Goal: Task Accomplishment & Management: Complete application form

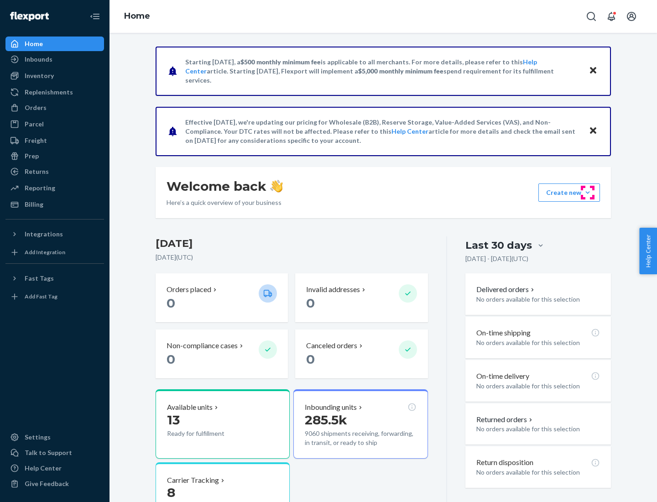
click at [587, 192] on button "Create new Create new inbound Create new order Create new product" at bounding box center [569, 192] width 62 height 18
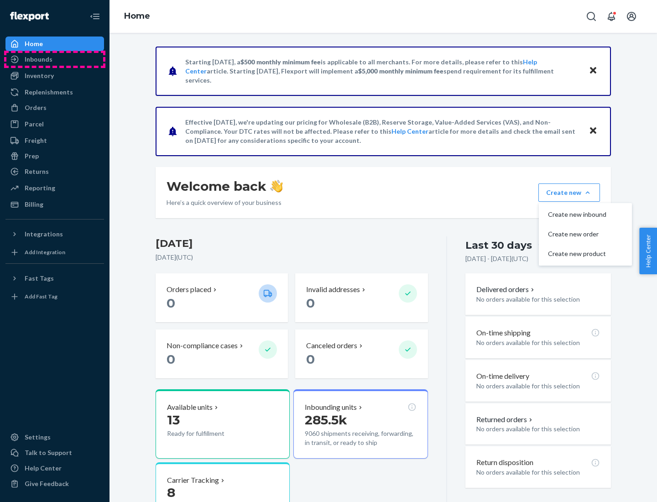
click at [55, 59] on div "Inbounds" at bounding box center [54, 59] width 97 height 13
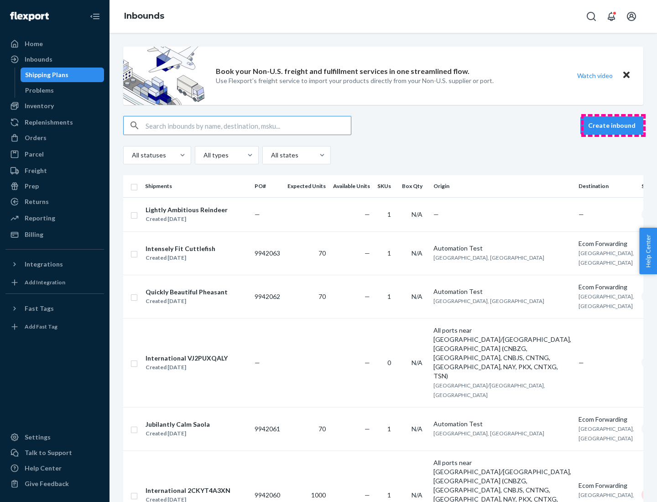
click at [613, 125] on button "Create inbound" at bounding box center [611, 125] width 63 height 18
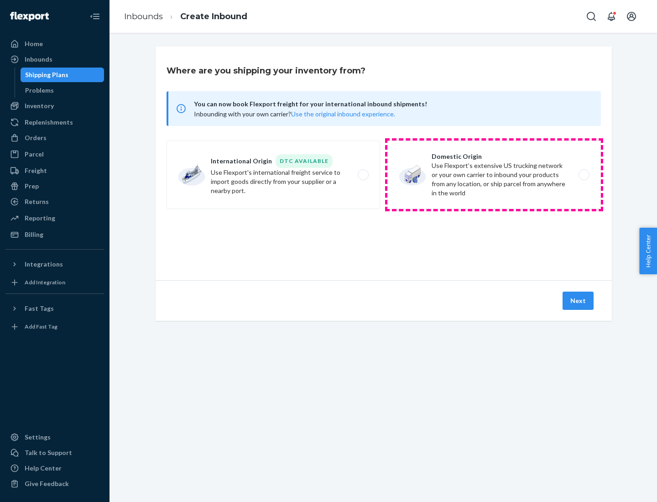
click at [494, 175] on label "Domestic Origin Use Flexport’s extensive US trucking network or your own carrie…" at bounding box center [493, 174] width 213 height 68
click at [583, 175] on input "Domestic Origin Use Flexport’s extensive US trucking network or your own carrie…" at bounding box center [586, 175] width 6 height 6
radio input "true"
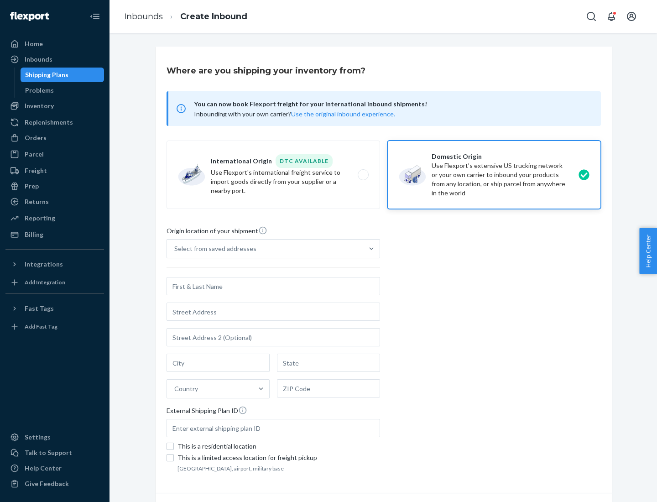
click at [213, 249] on div "Select from saved addresses" at bounding box center [215, 248] width 82 height 9
click at [175, 249] on input "Select from saved addresses" at bounding box center [174, 248] width 1 height 9
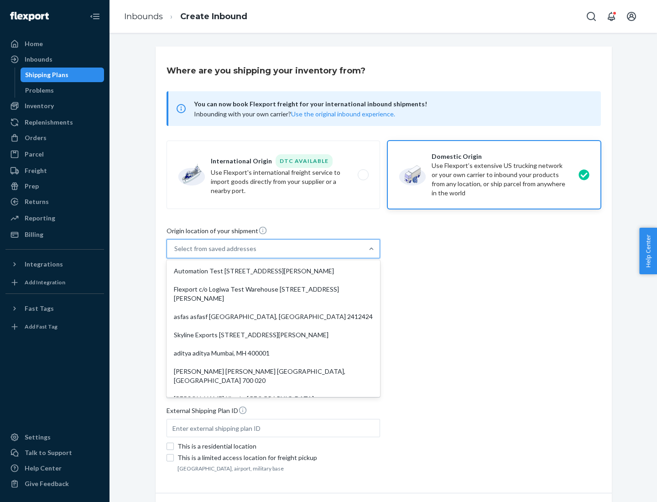
scroll to position [4, 0]
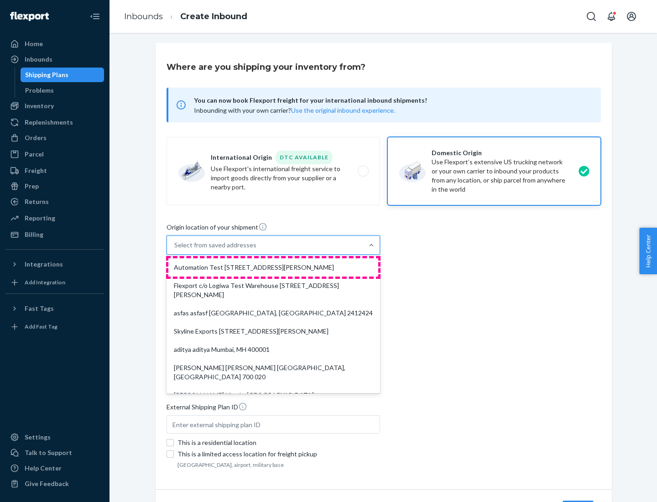
click at [273, 267] on div "Automation Test [STREET_ADDRESS][PERSON_NAME]" at bounding box center [273, 267] width 210 height 18
click at [175, 249] on input "option Automation Test [STREET_ADDRESS][PERSON_NAME]. 9 results available. Use …" at bounding box center [174, 244] width 1 height 9
type input "Automation Test"
type input "9th Floor"
type input "[GEOGRAPHIC_DATA]"
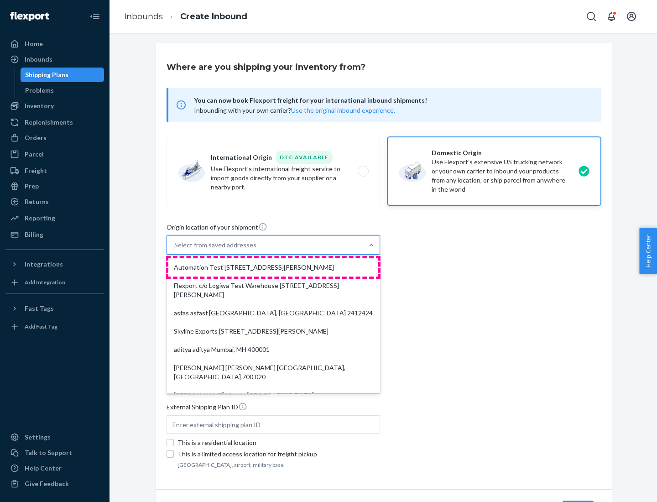
type input "CA"
type input "94104"
type input "[STREET_ADDRESS][PERSON_NAME]"
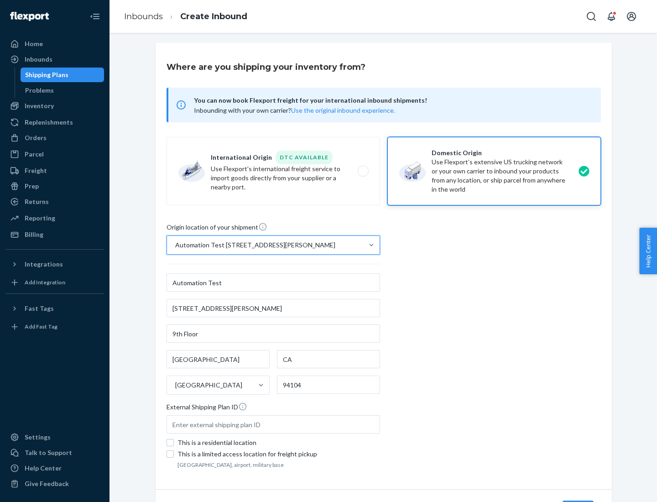
scroll to position [53, 0]
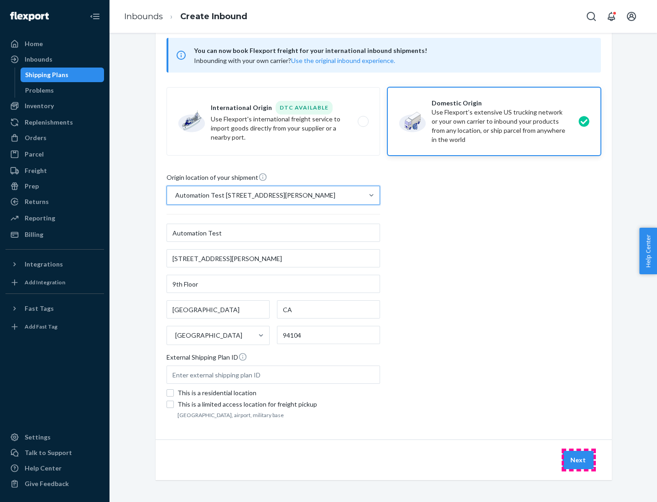
click at [578, 460] on button "Next" at bounding box center [577, 460] width 31 height 18
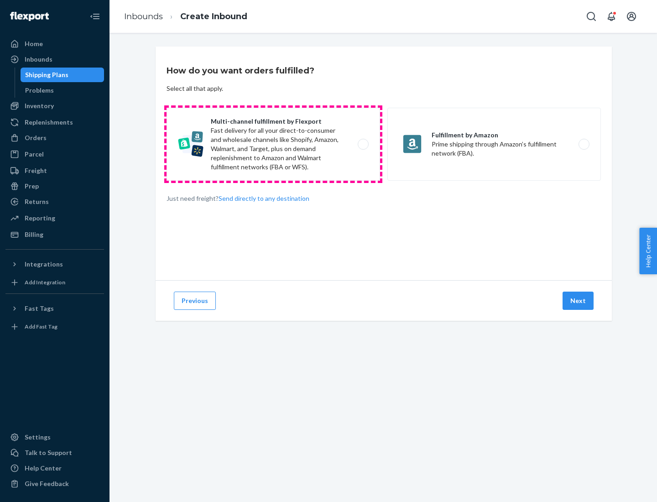
click at [273, 144] on label "Multi-channel fulfillment by Flexport Fast delivery for all your direct-to-cons…" at bounding box center [272, 144] width 213 height 73
click at [363, 144] on input "Multi-channel fulfillment by Flexport Fast delivery for all your direct-to-cons…" at bounding box center [366, 144] width 6 height 6
radio input "true"
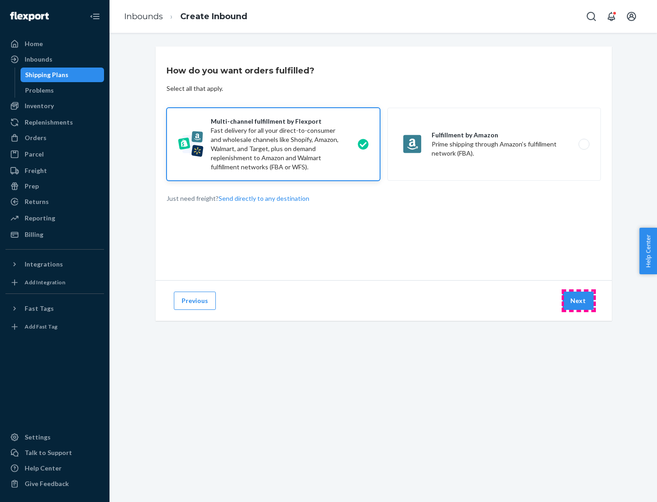
click at [578, 300] on button "Next" at bounding box center [577, 300] width 31 height 18
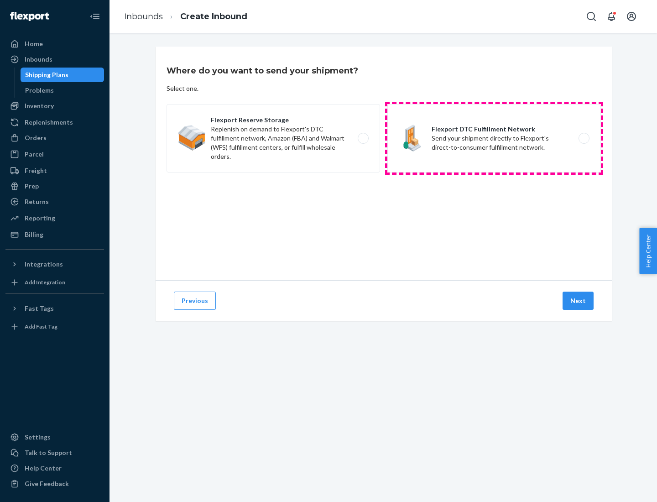
click at [494, 138] on label "Flexport DTC Fulfillment Network Send your shipment directly to Flexport's dire…" at bounding box center [493, 138] width 213 height 68
click at [583, 138] on input "Flexport DTC Fulfillment Network Send your shipment directly to Flexport's dire…" at bounding box center [586, 138] width 6 height 6
radio input "true"
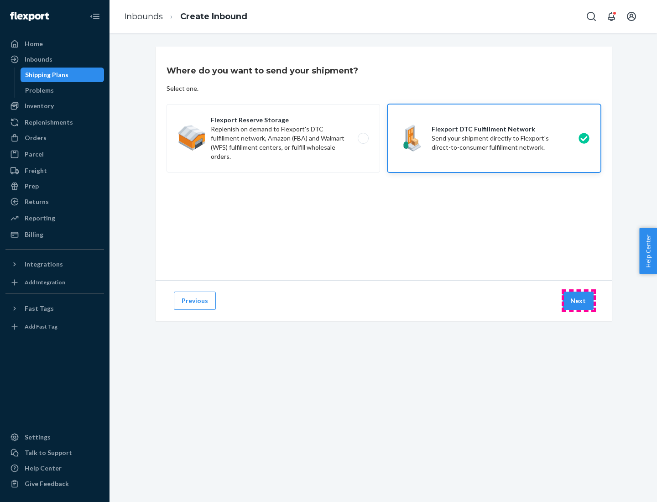
click at [578, 300] on button "Next" at bounding box center [577, 300] width 31 height 18
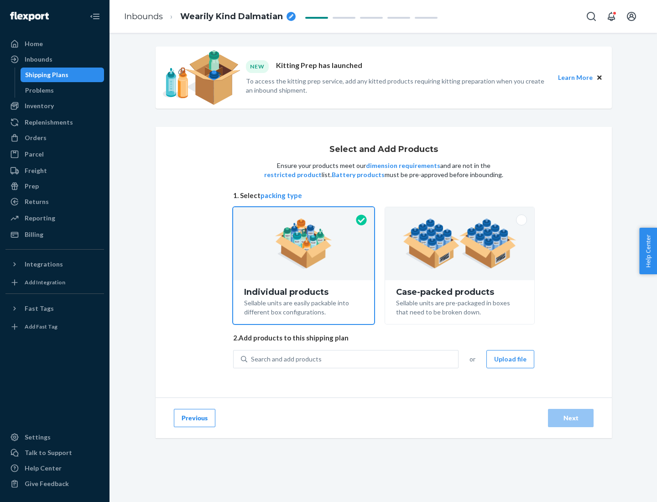
click at [460, 243] on img at bounding box center [460, 243] width 114 height 50
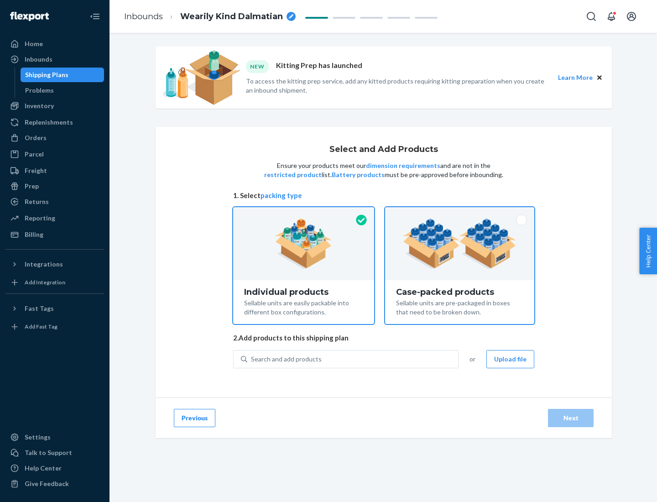
click at [460, 213] on input "Case-packed products Sellable units are pre-packaged in boxes that need to be b…" at bounding box center [459, 210] width 6 height 6
radio input "true"
radio input "false"
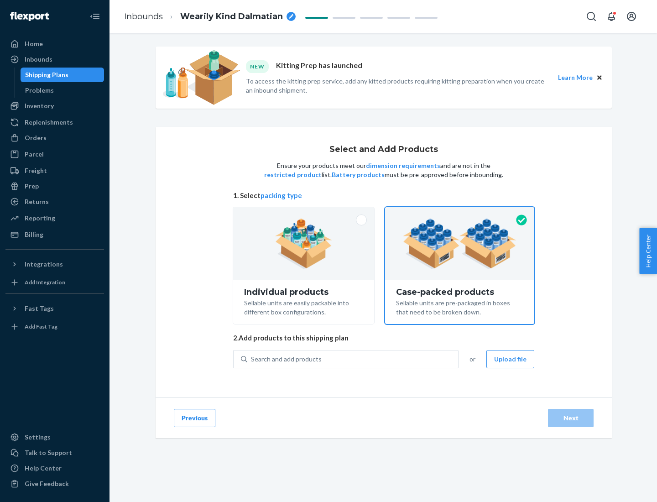
click at [353, 358] on div "Search and add products" at bounding box center [352, 359] width 211 height 16
click at [252, 358] on input "Search and add products" at bounding box center [251, 358] width 1 height 9
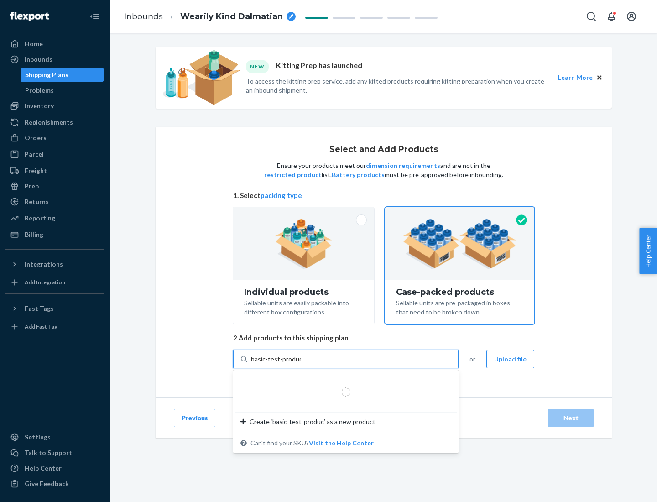
type input "basic-test-product-1"
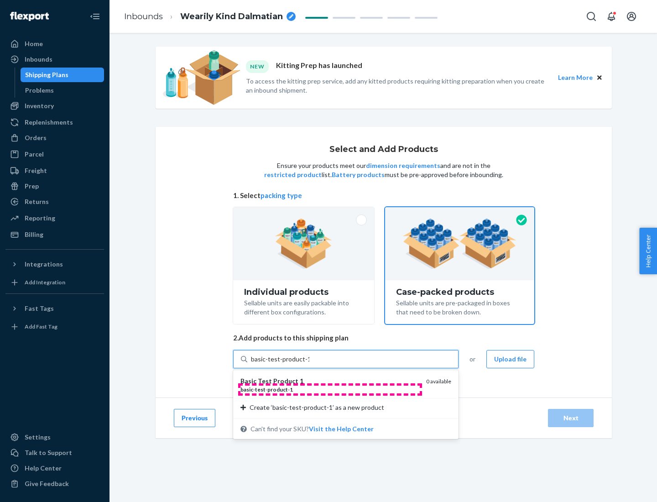
click at [330, 389] on div "basic - test - product - 1" at bounding box center [329, 389] width 178 height 8
click at [309, 363] on input "basic-test-product-1" at bounding box center [280, 358] width 58 height 9
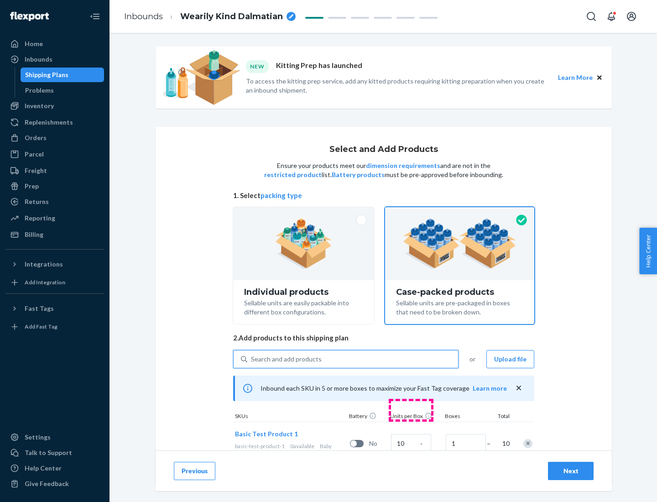
scroll to position [33, 0]
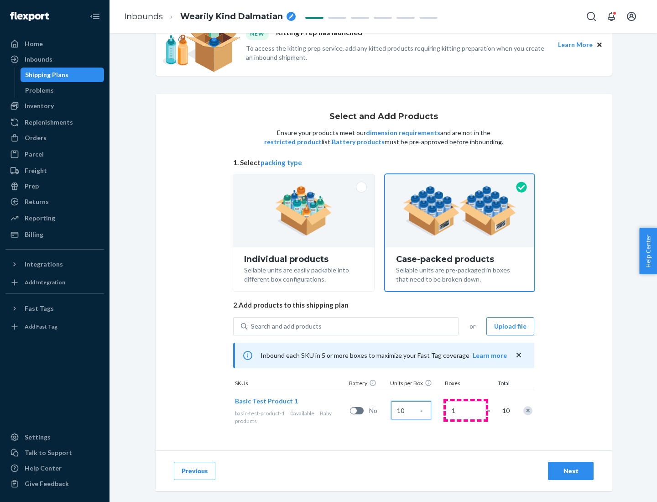
type input "10"
type input "7"
click at [570, 471] on div "Next" at bounding box center [570, 470] width 30 height 9
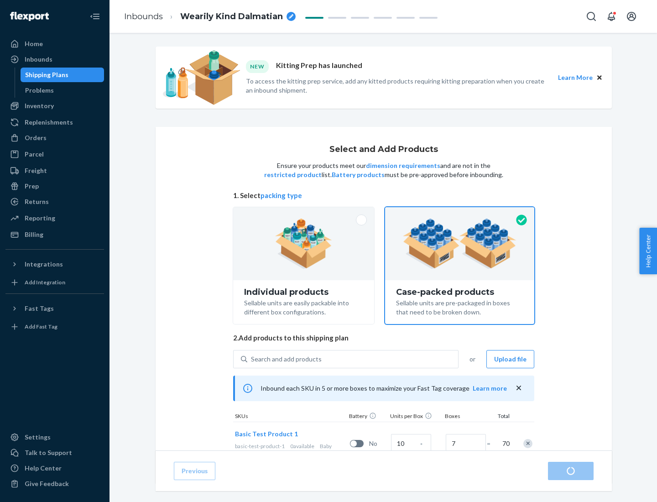
radio input "true"
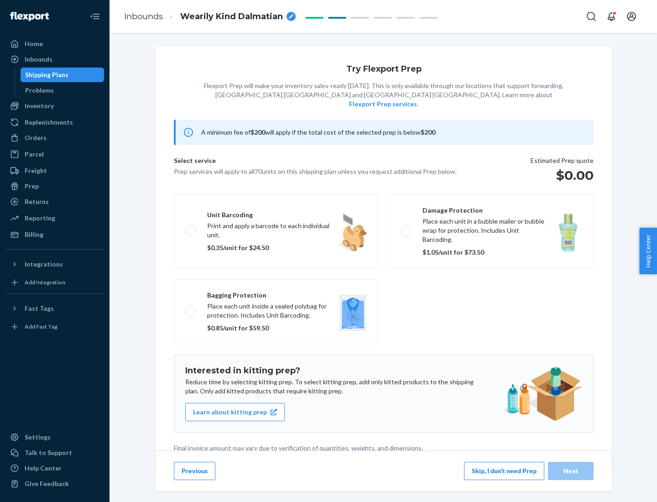
scroll to position [2, 0]
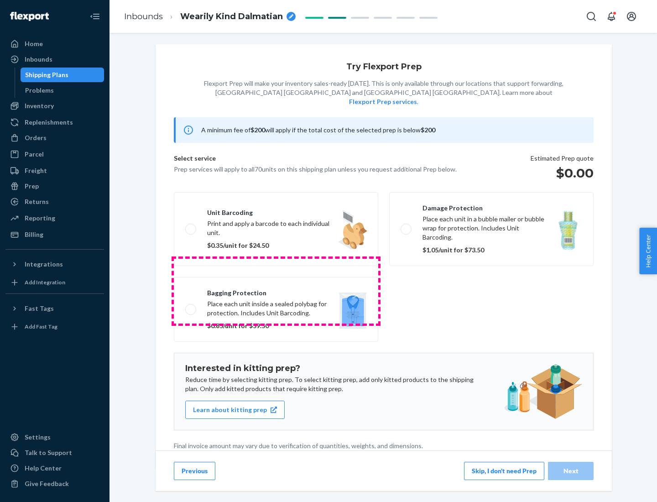
click at [276, 290] on label "Bagging protection Place each unit inside a sealed polybag for protection. Incl…" at bounding box center [276, 309] width 204 height 65
click at [191, 306] on input "Bagging protection Place each unit inside a sealed polybag for protection. Incl…" at bounding box center [188, 309] width 6 height 6
checkbox input "true"
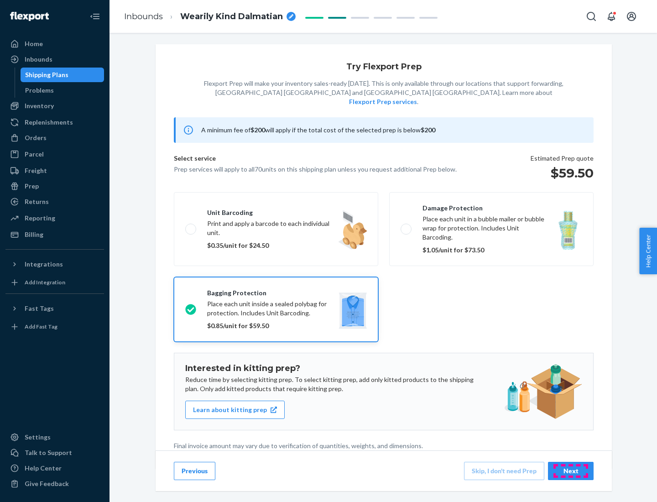
click at [570, 470] on div "Next" at bounding box center [570, 470] width 30 height 9
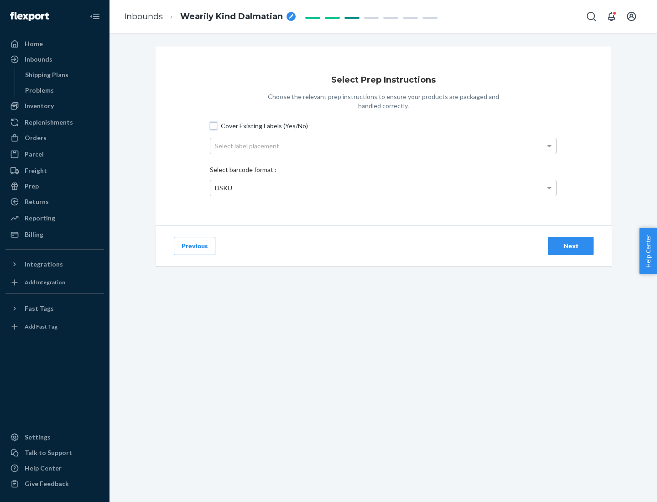
click at [213, 125] on input "Cover Existing Labels (Yes/No)" at bounding box center [213, 125] width 7 height 7
checkbox input "true"
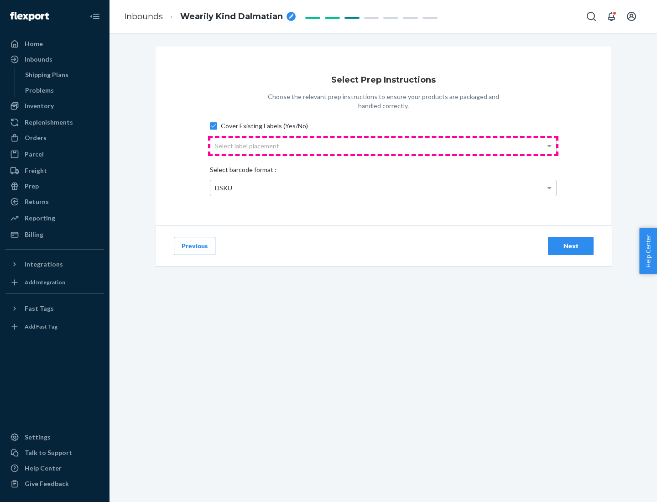
click at [383, 145] on div "Select label placement" at bounding box center [383, 146] width 346 height 16
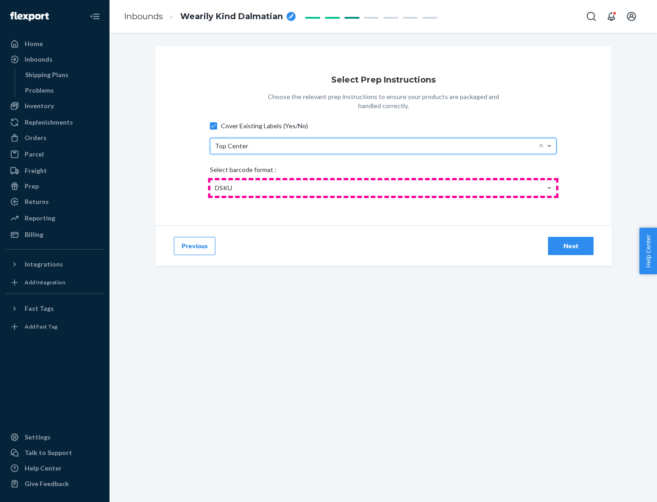
click at [383, 187] on div "DSKU" at bounding box center [383, 188] width 346 height 16
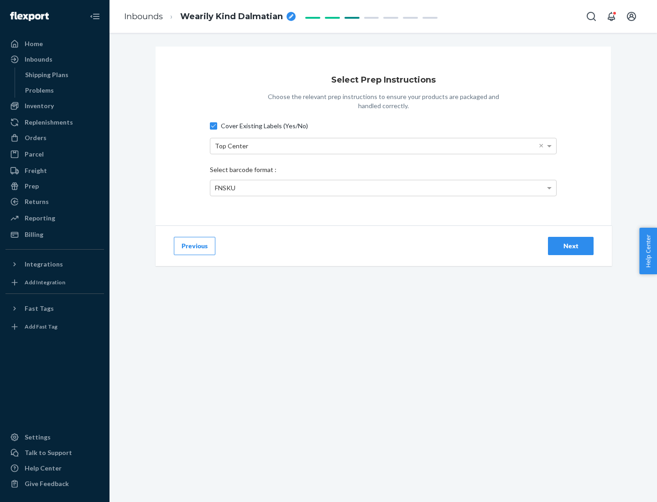
click at [570, 245] on div "Next" at bounding box center [570, 245] width 30 height 9
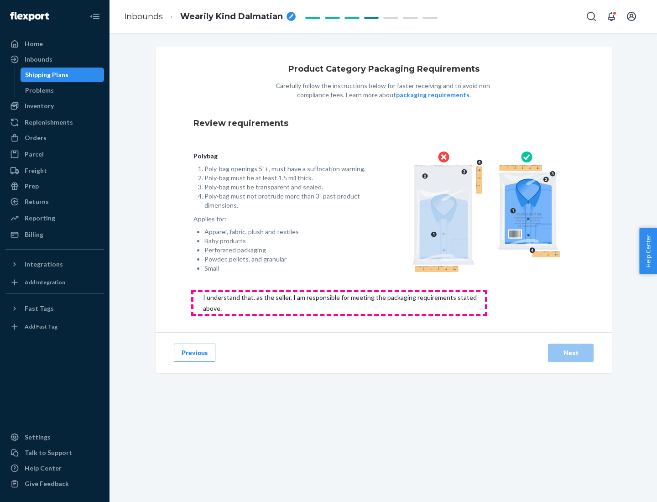
click at [339, 302] on input "checkbox" at bounding box center [344, 303] width 303 height 22
checkbox input "true"
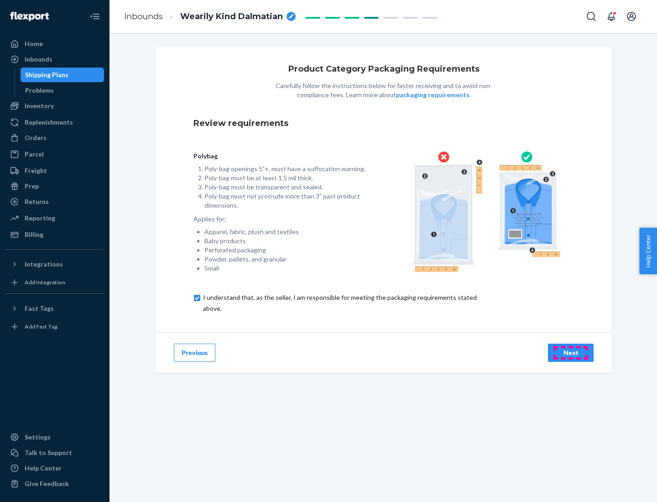
click at [570, 352] on div "Next" at bounding box center [570, 352] width 30 height 9
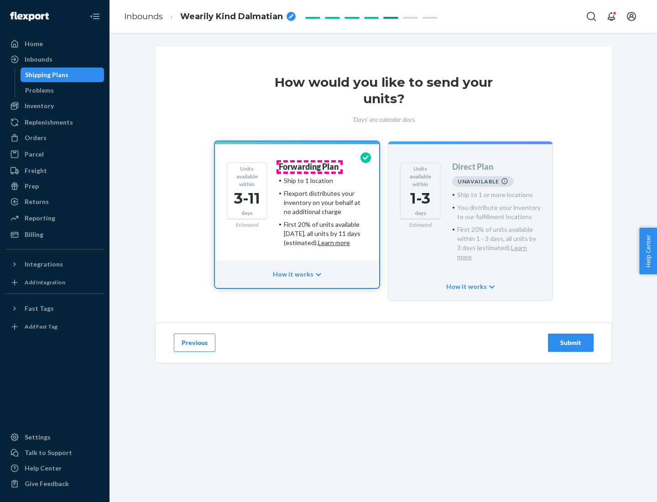
click at [309, 166] on h4 "Forwarding Plan" at bounding box center [309, 166] width 60 height 9
click at [570, 338] on div "Submit" at bounding box center [570, 342] width 30 height 9
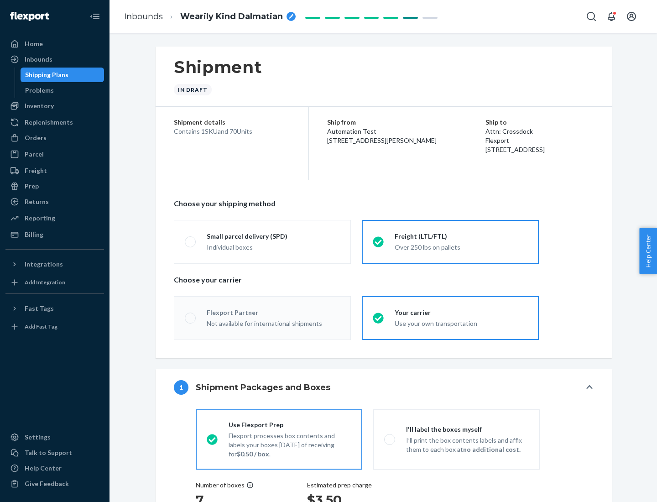
radio input "true"
radio input "false"
radio input "true"
radio input "false"
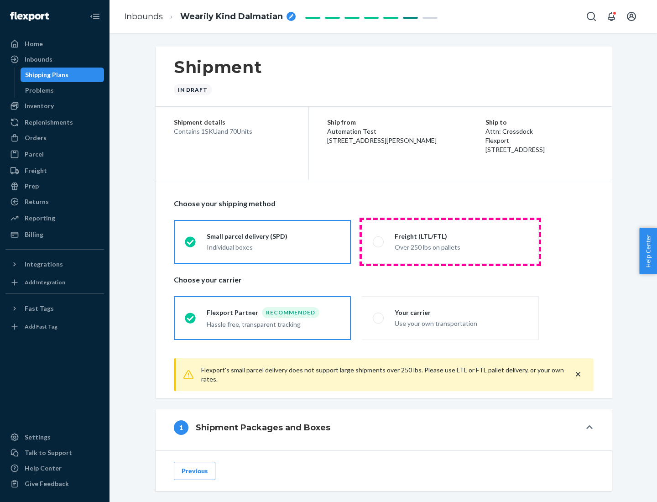
click at [450, 241] on div "Over 250 lbs on pallets" at bounding box center [460, 246] width 133 height 11
click at [378, 241] on input "Freight (LTL/FTL) Over 250 lbs on pallets" at bounding box center [376, 241] width 6 height 6
radio input "true"
radio input "false"
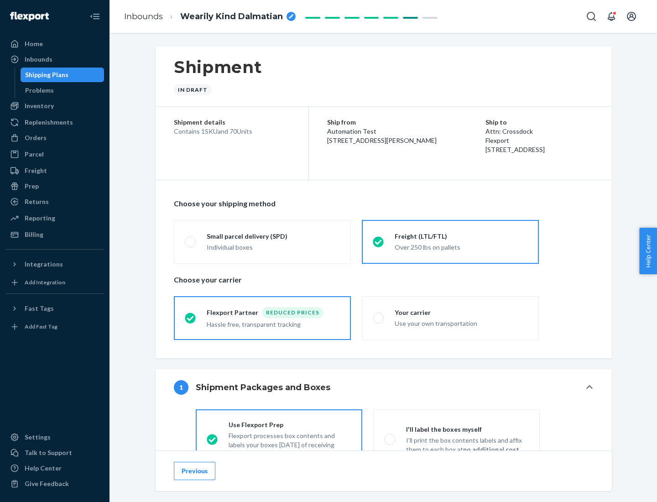
scroll to position [51, 0]
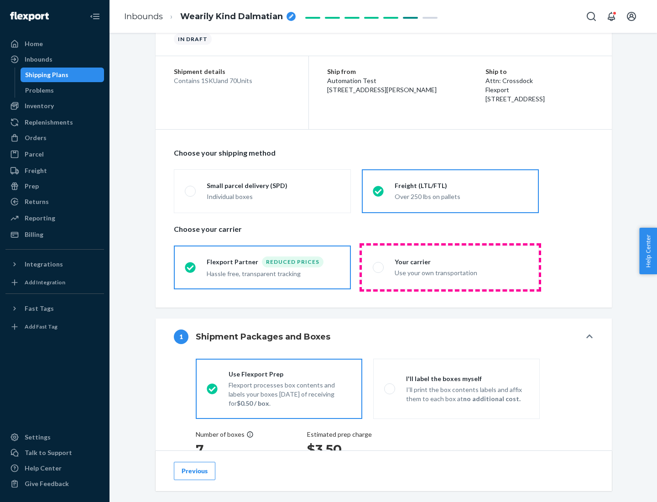
click at [450, 267] on div "Use your own transportation" at bounding box center [460, 271] width 133 height 11
click at [378, 267] on input "Your carrier Use your own transportation" at bounding box center [376, 267] width 6 height 6
radio input "true"
radio input "false"
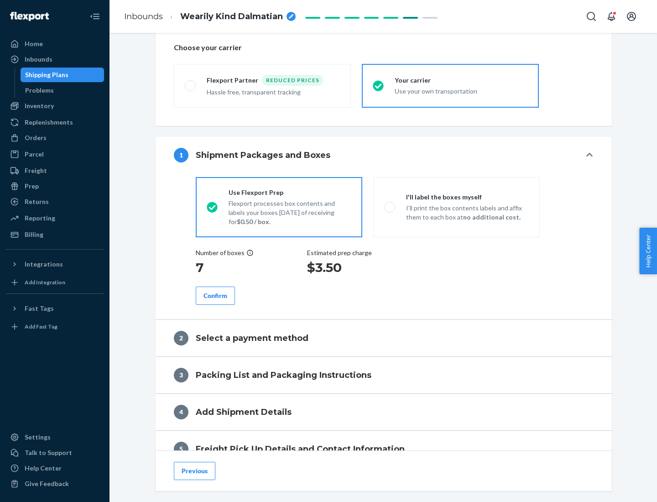
scroll to position [172, 0]
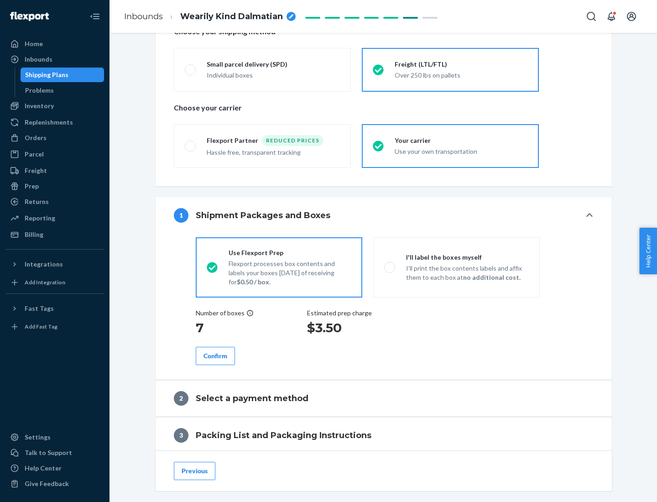
click at [456, 267] on p "I’ll print the box contents labels and affix them to each box at no additional …" at bounding box center [467, 273] width 123 height 18
click at [390, 267] on input "I'll label the boxes myself I’ll print the box contents labels and affix them t…" at bounding box center [387, 267] width 6 height 6
radio input "true"
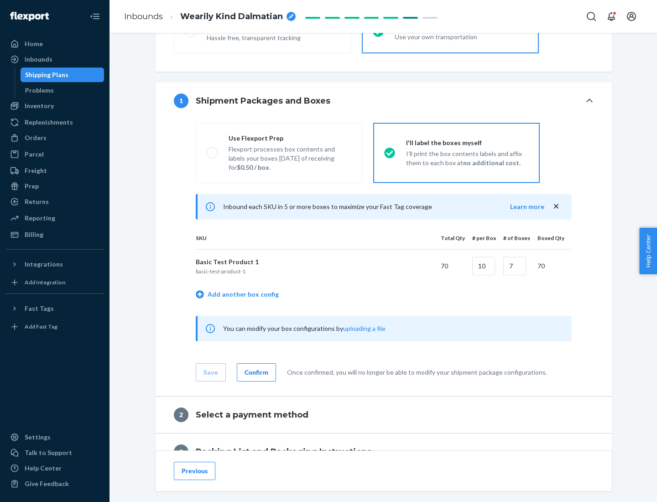
scroll to position [157, 0]
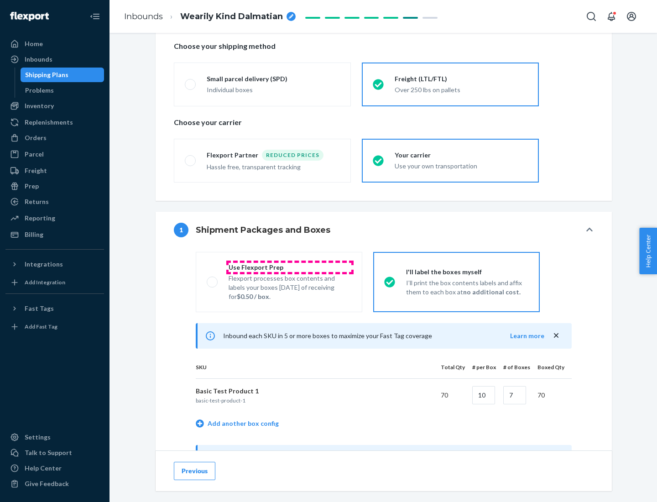
click at [290, 267] on div "Use Flexport Prep" at bounding box center [289, 267] width 123 height 9
click at [212, 279] on input "Use Flexport Prep Flexport processes box contents and labels your boxes [DATE] …" at bounding box center [210, 282] width 6 height 6
radio input "true"
radio input "false"
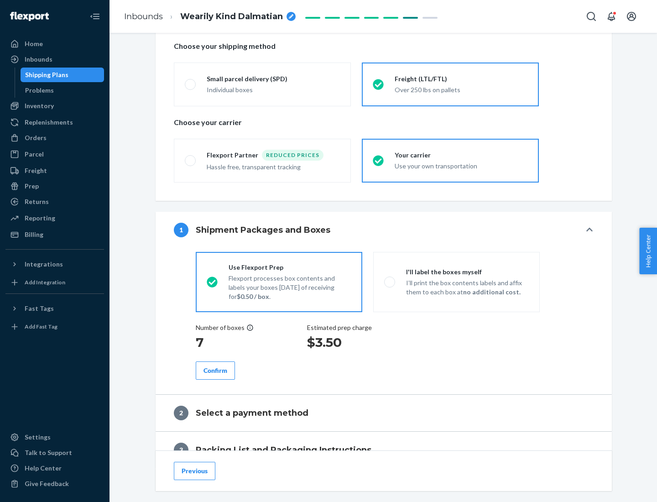
scroll to position [260, 0]
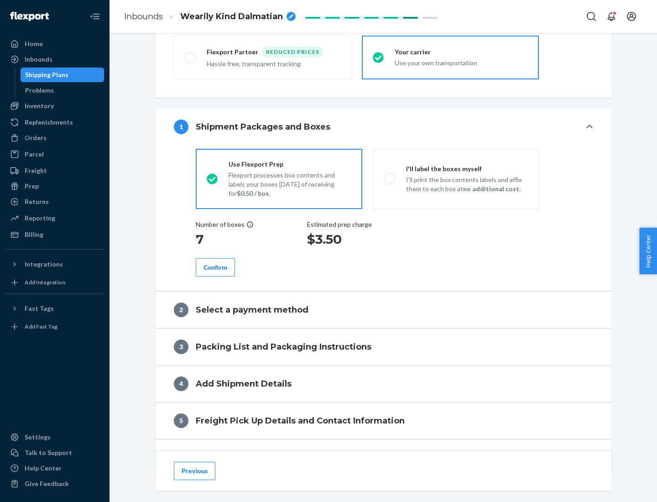
click at [215, 267] on div "Confirm" at bounding box center [215, 267] width 24 height 9
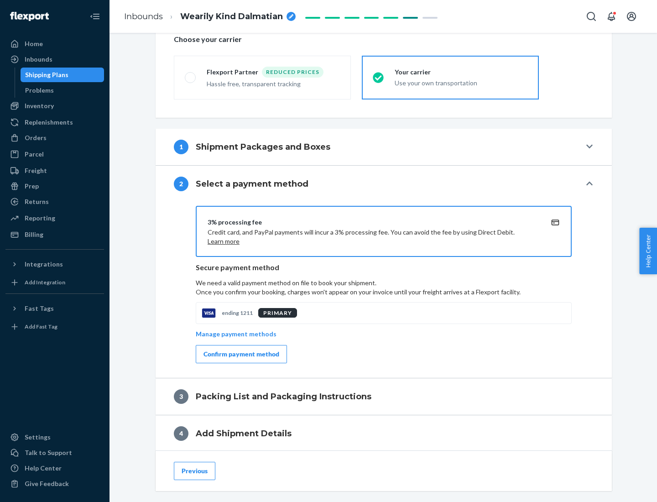
scroll to position [327, 0]
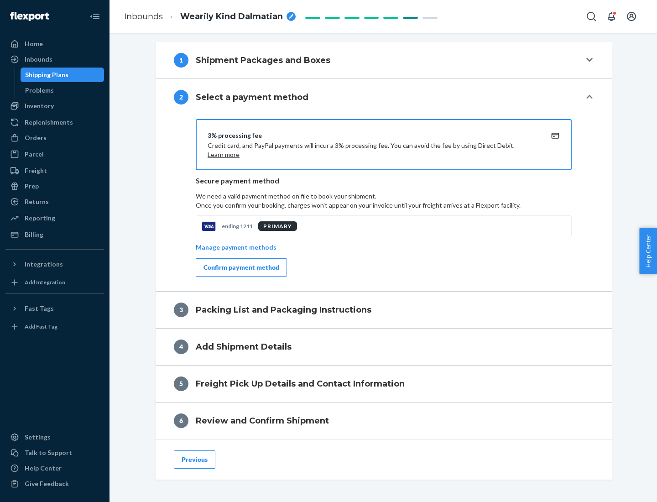
click at [240, 267] on div "Confirm payment method" at bounding box center [241, 267] width 76 height 9
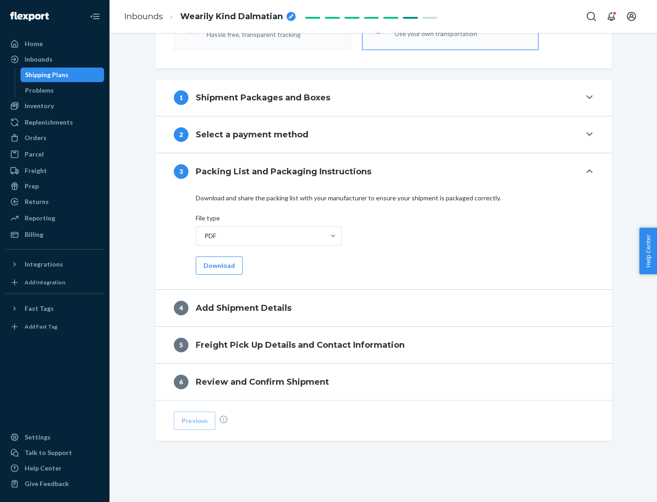
scroll to position [288, 0]
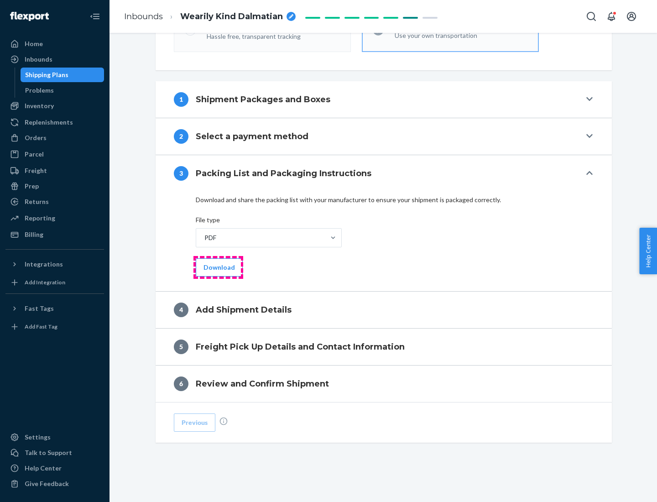
click at [218, 267] on button "Download" at bounding box center [219, 267] width 47 height 18
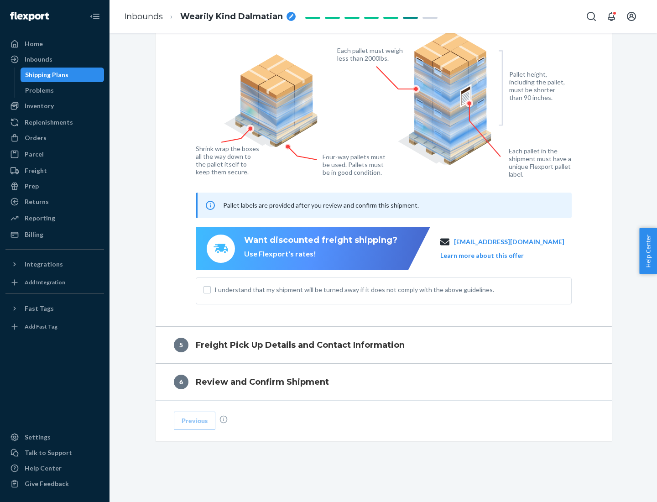
click at [383, 289] on span "I understand that my shipment will be turned away if it does not comply with th…" at bounding box center [388, 289] width 349 height 9
click at [211, 289] on input "I understand that my shipment will be turned away if it does not comply with th…" at bounding box center [206, 289] width 7 height 7
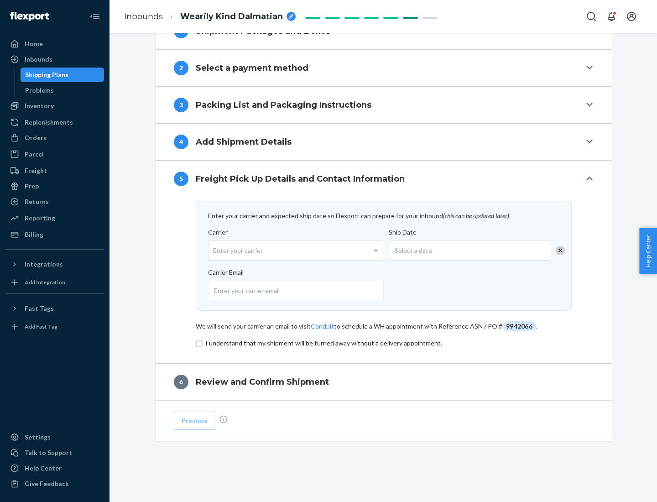
scroll to position [356, 0]
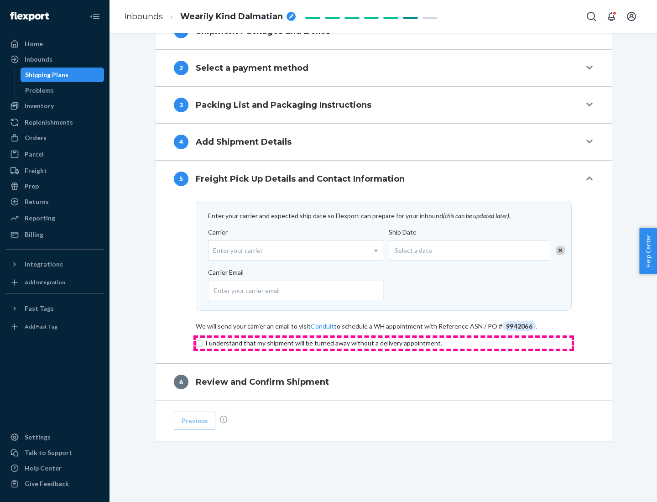
click at [383, 342] on input "checkbox" at bounding box center [384, 342] width 376 height 11
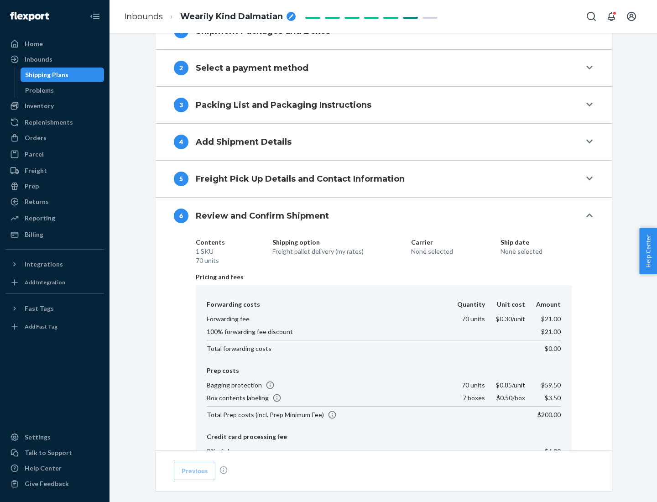
scroll to position [486, 0]
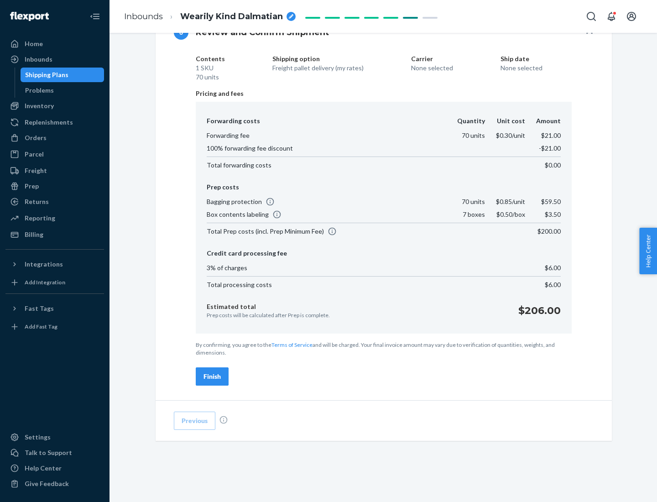
click at [212, 376] on div "Finish" at bounding box center [211, 376] width 17 height 9
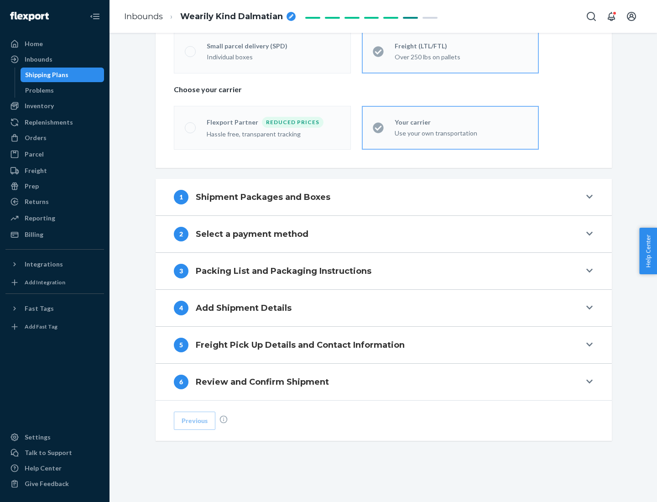
scroll to position [190, 0]
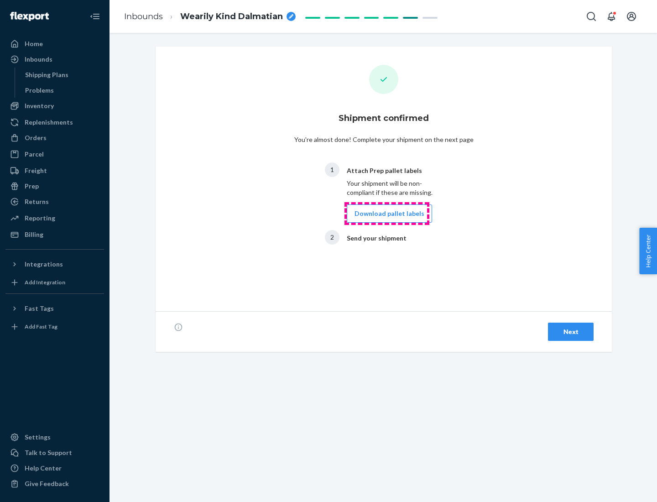
click at [387, 213] on button "Download pallet labels" at bounding box center [389, 213] width 85 height 18
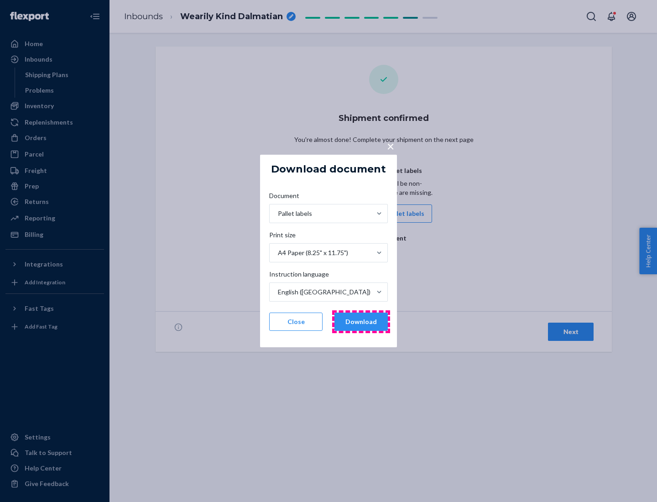
click at [361, 321] on button "Download" at bounding box center [360, 321] width 53 height 18
click at [390, 145] on span "×" at bounding box center [390, 146] width 7 height 16
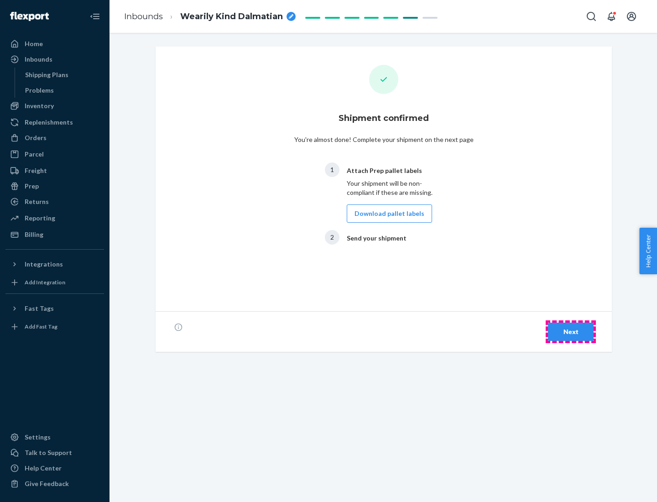
click at [570, 331] on div "Next" at bounding box center [570, 331] width 30 height 9
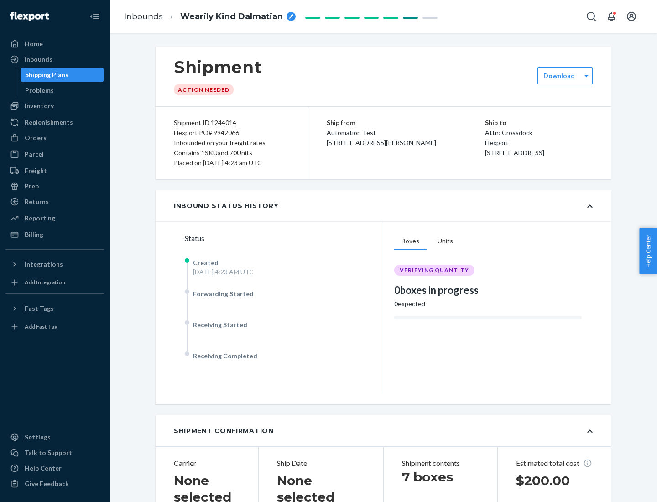
scroll to position [196, 0]
